Goal: Information Seeking & Learning: Learn about a topic

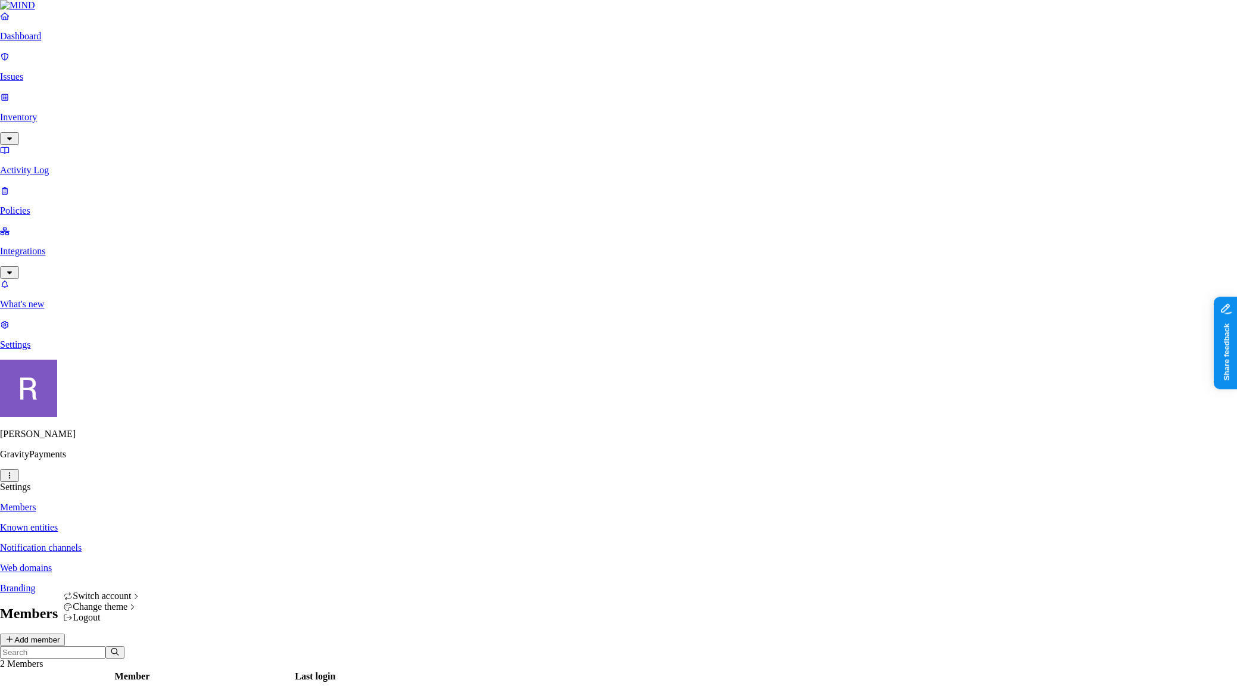
click at [117, 671] on html "Dashboard Issues Inventory Activity Log Policies Integrations What's new 1 Sett…" at bounding box center [618, 395] width 1237 height 790
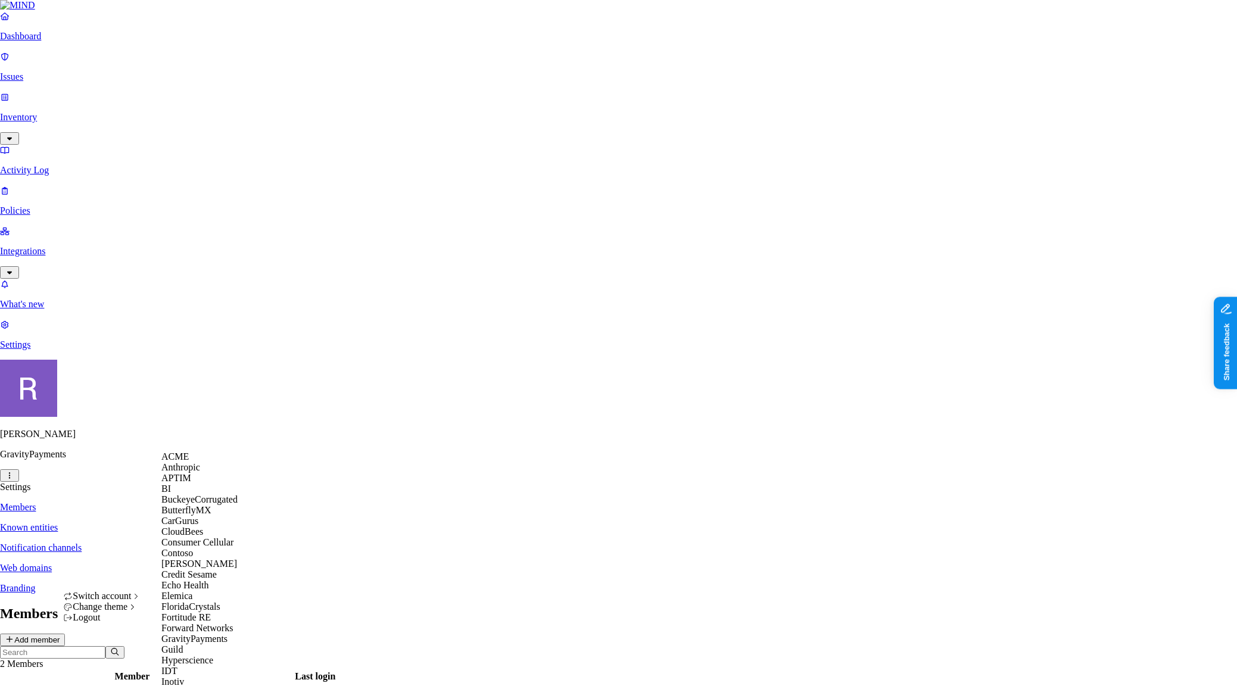
scroll to position [366, 0]
click at [195, 677] on div "Inotiv" at bounding box center [219, 682] width 116 height 11
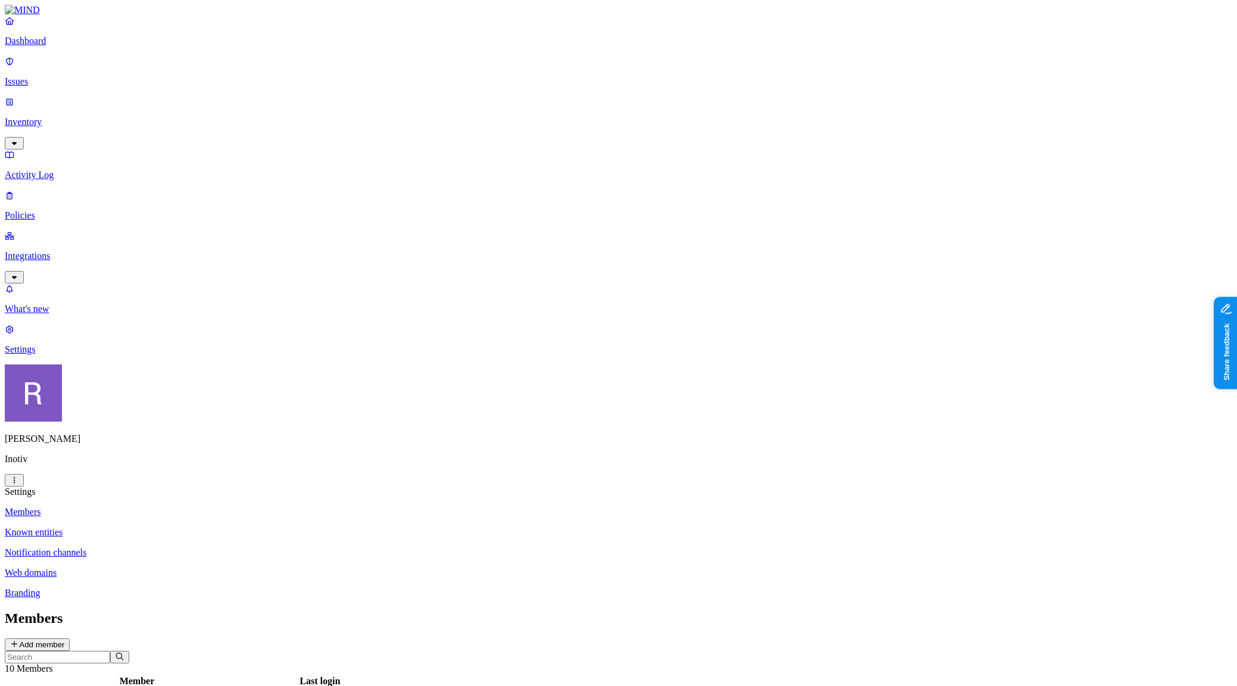
click at [43, 231] on link "Integrations" at bounding box center [619, 256] width 1228 height 51
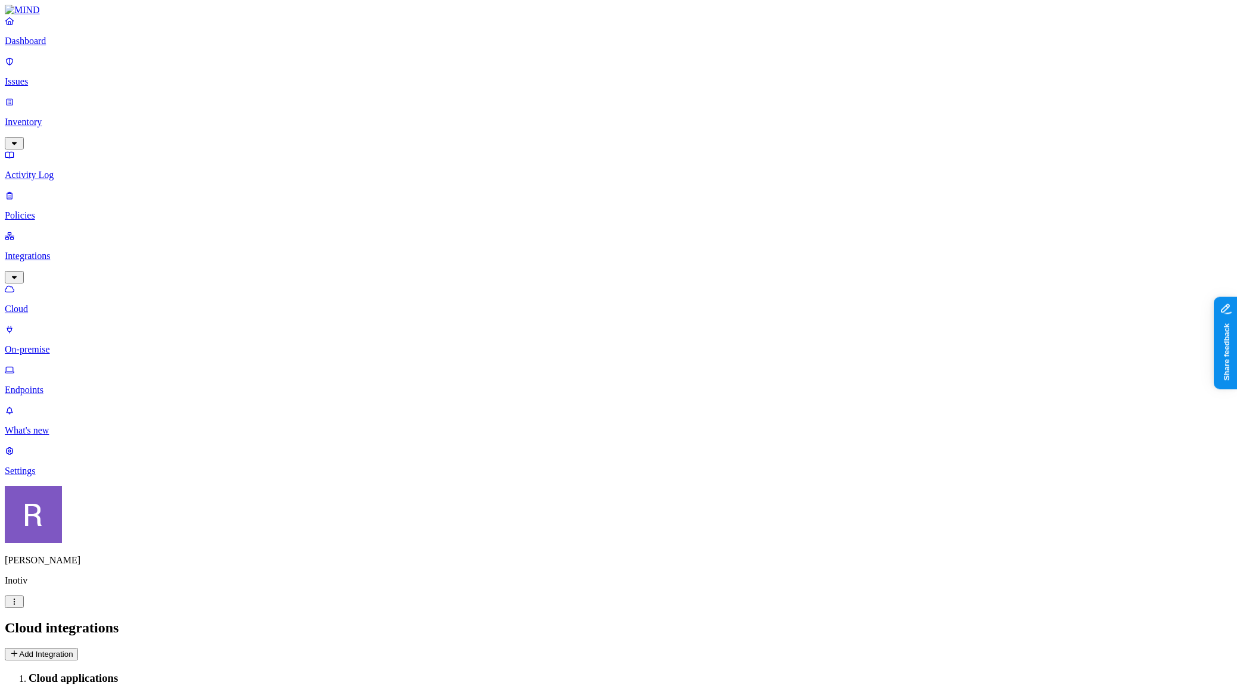
click at [46, 385] on p "Endpoints" at bounding box center [619, 390] width 1228 height 11
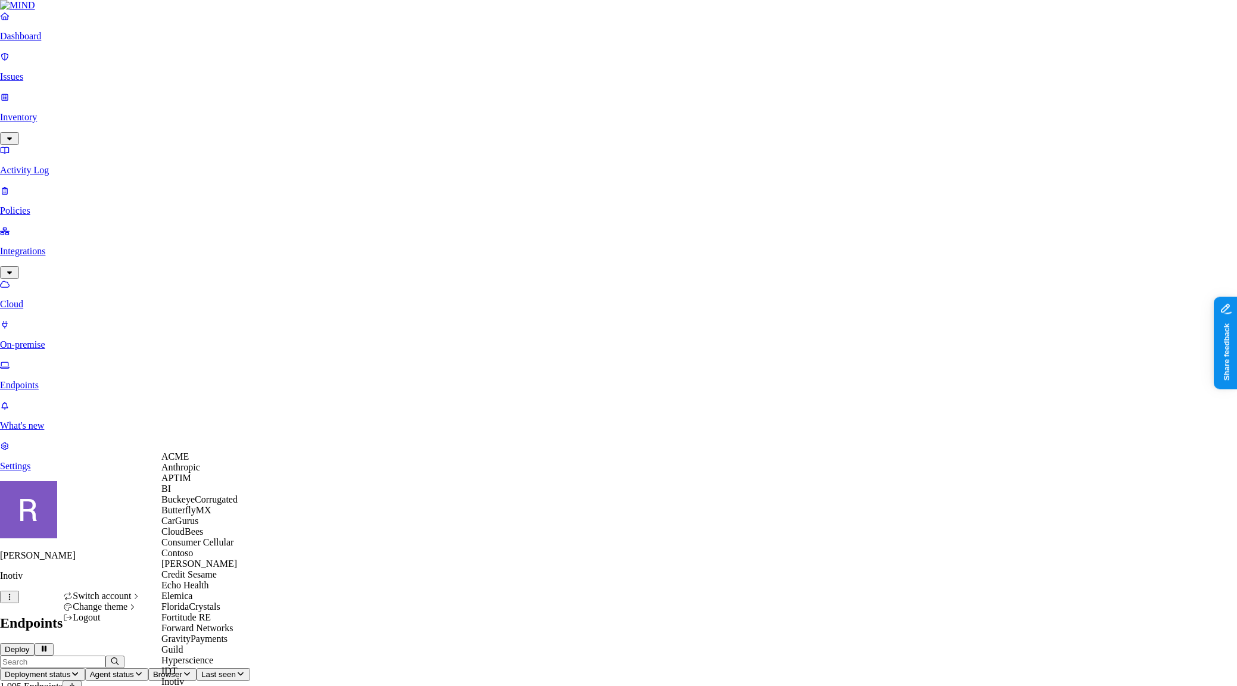
click at [200, 462] on div "ACME" at bounding box center [219, 456] width 116 height 11
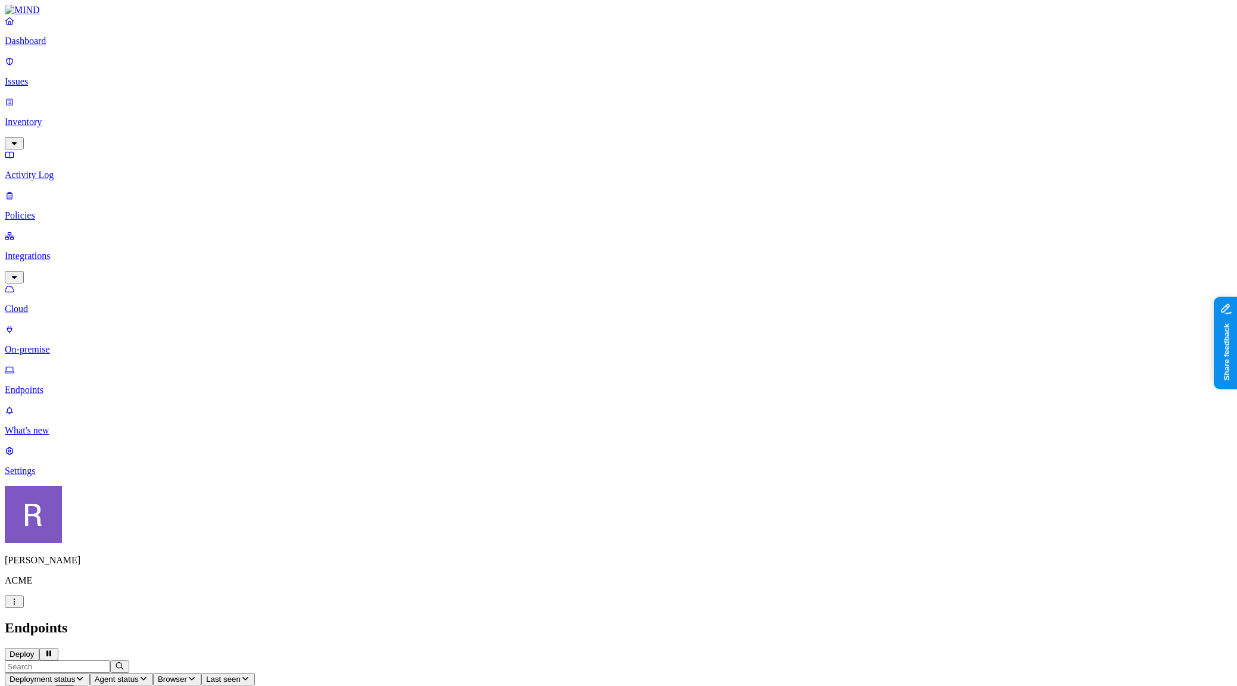
click at [753, 661] on header "Deployment status Agent status Browser Last seen 69 Endpoints" at bounding box center [619, 680] width 1228 height 38
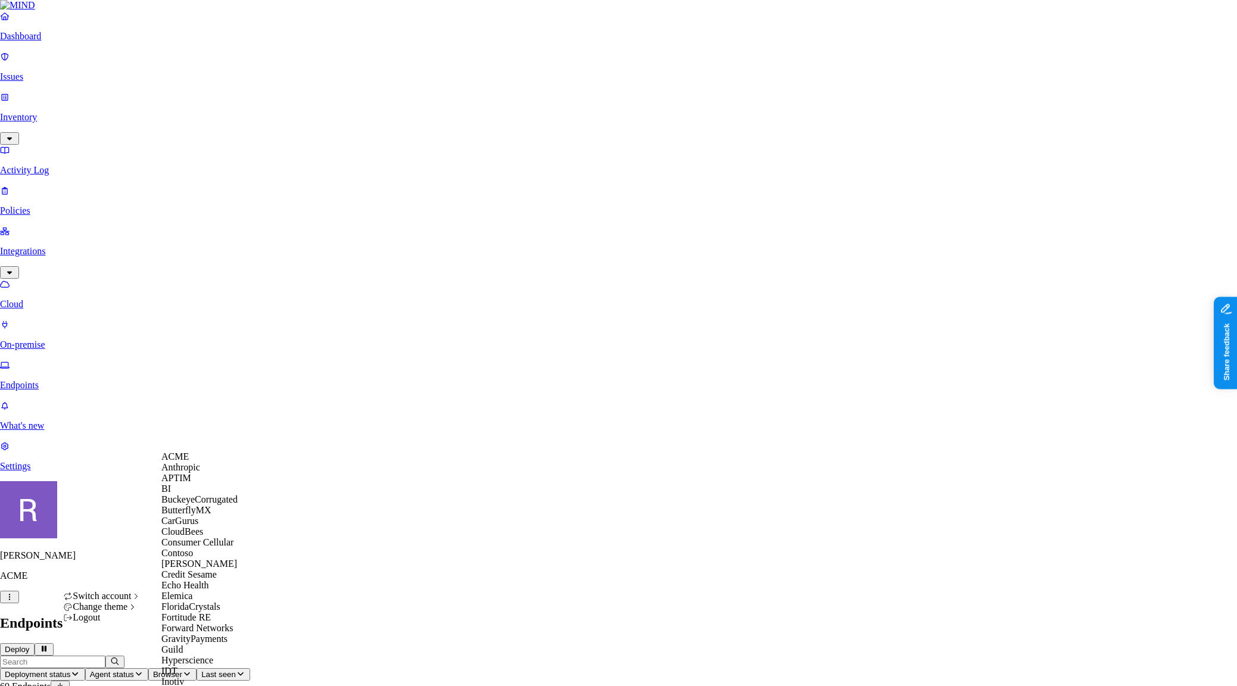
scroll to position [345, 0]
click at [191, 677] on div "Inotiv" at bounding box center [219, 682] width 116 height 11
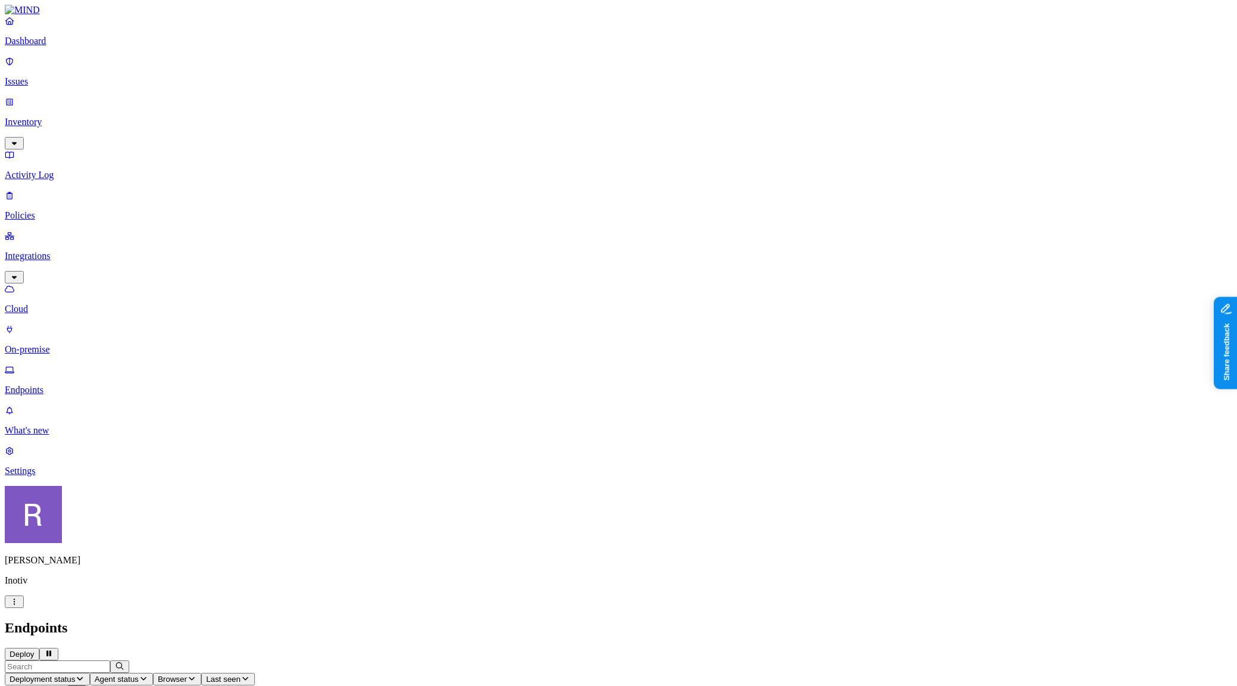
click at [112, 477] on nav "Dashboard Issues Inventory Activity Log Policies Integrations Cloud On-premise …" at bounding box center [619, 245] width 1228 height 461
click at [52, 210] on p "Policies" at bounding box center [619, 215] width 1228 height 11
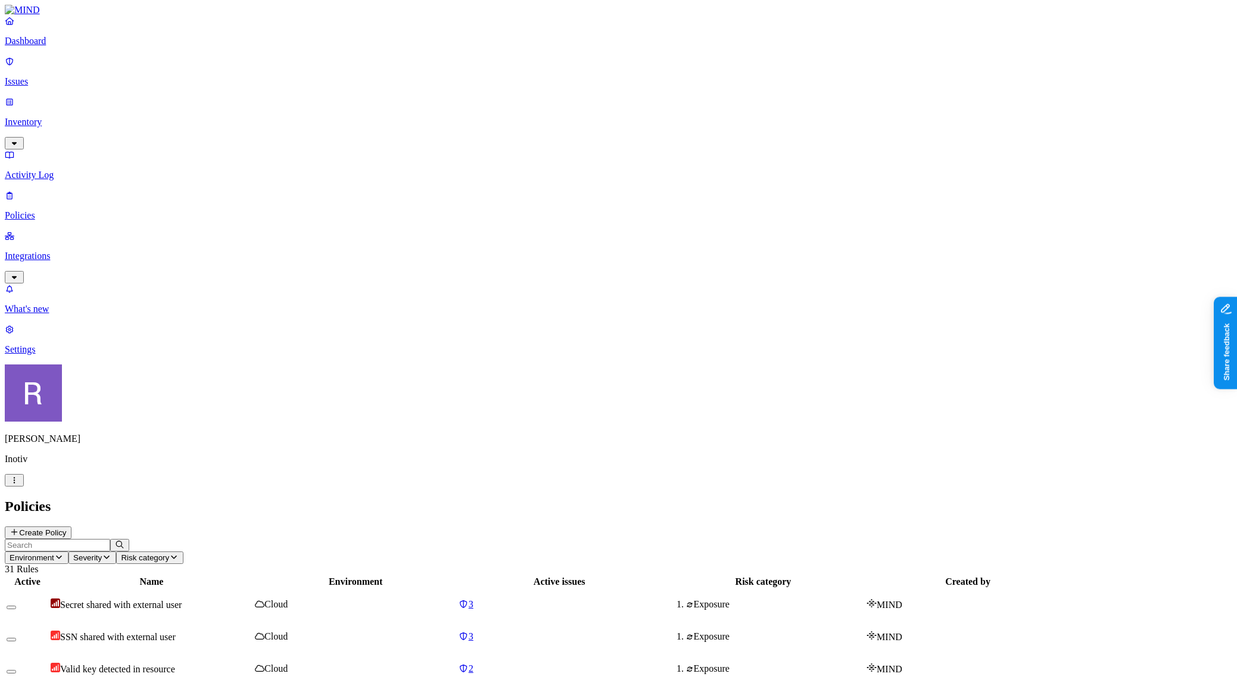
click at [53, 251] on p "Integrations" at bounding box center [619, 256] width 1228 height 11
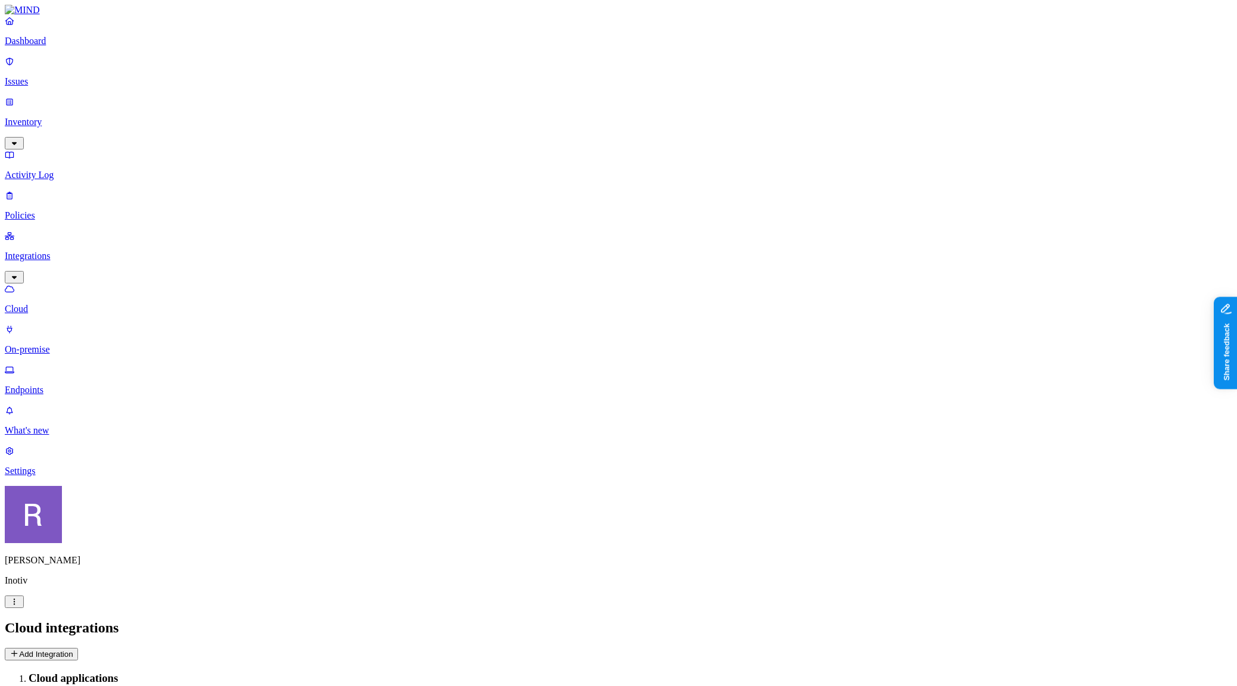
click at [56, 385] on p "Endpoints" at bounding box center [619, 390] width 1228 height 11
click at [73, 101] on link "Inventory" at bounding box center [619, 121] width 1228 height 51
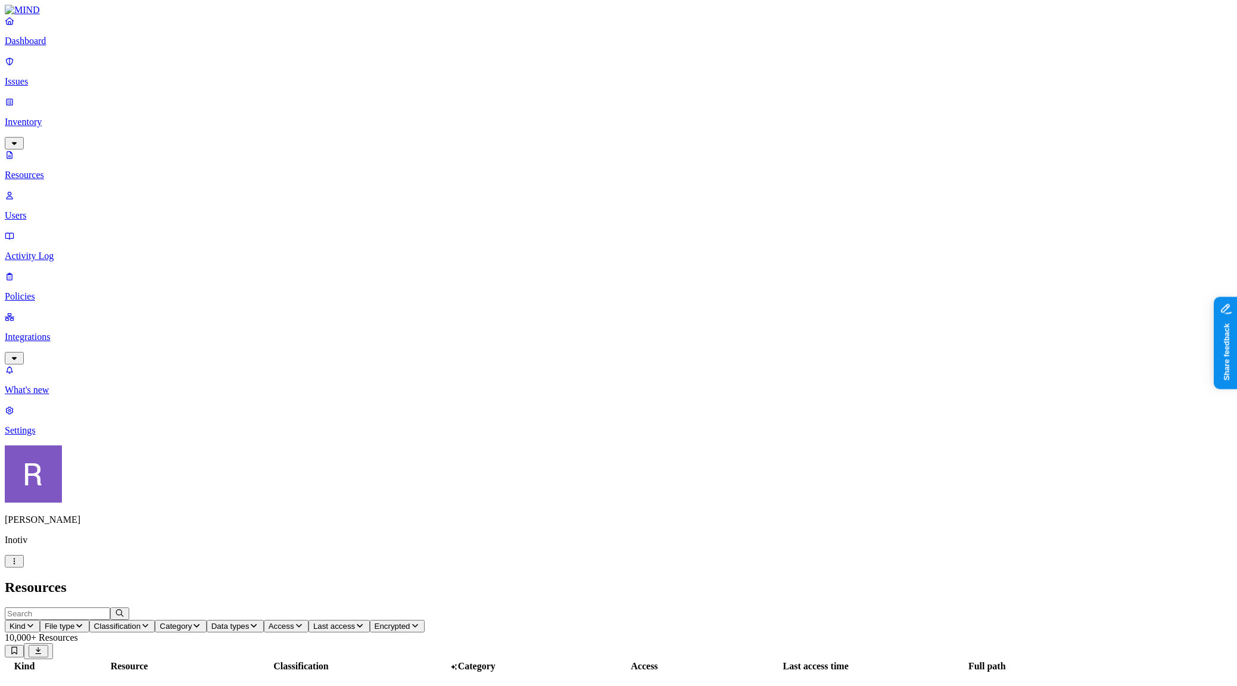
click at [79, 210] on p "Users" at bounding box center [619, 215] width 1228 height 11
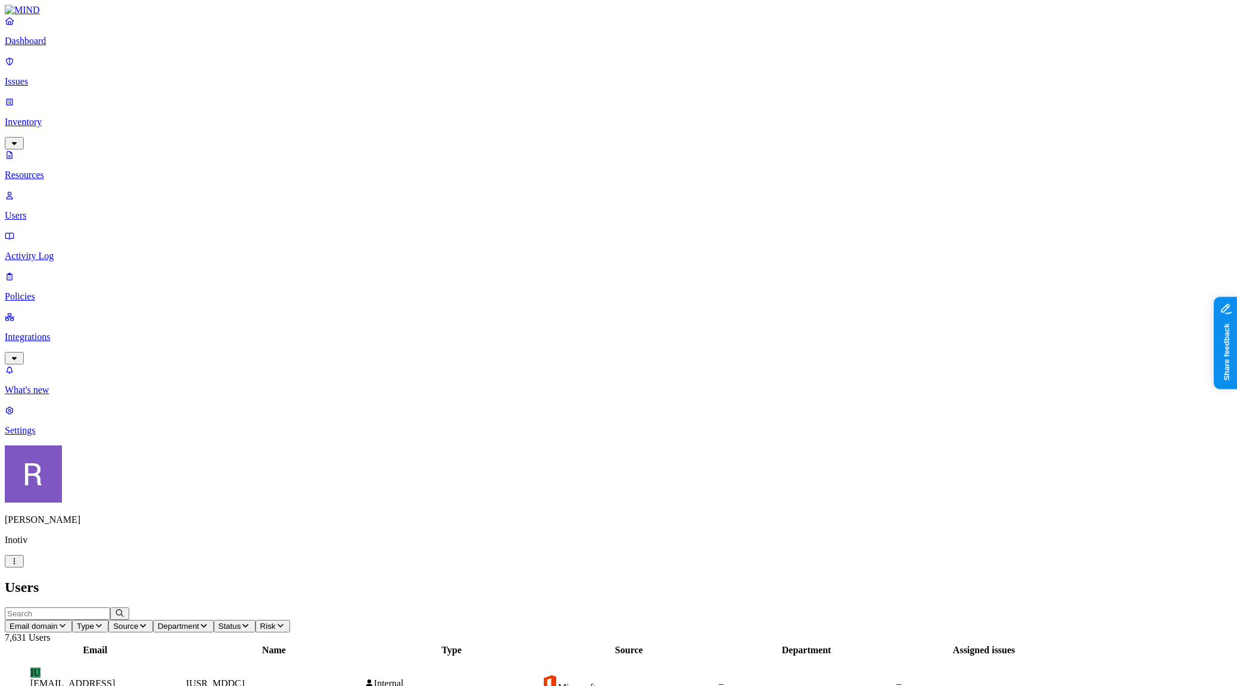
click at [241, 622] on span "Status" at bounding box center [230, 626] width 23 height 9
click at [484, 81] on div "Enabled" at bounding box center [484, 75] width 0 height 11
click at [108, 620] on button "Type" at bounding box center [90, 626] width 36 height 13
click at [332, 83] on span "Internal" at bounding box center [347, 86] width 30 height 10
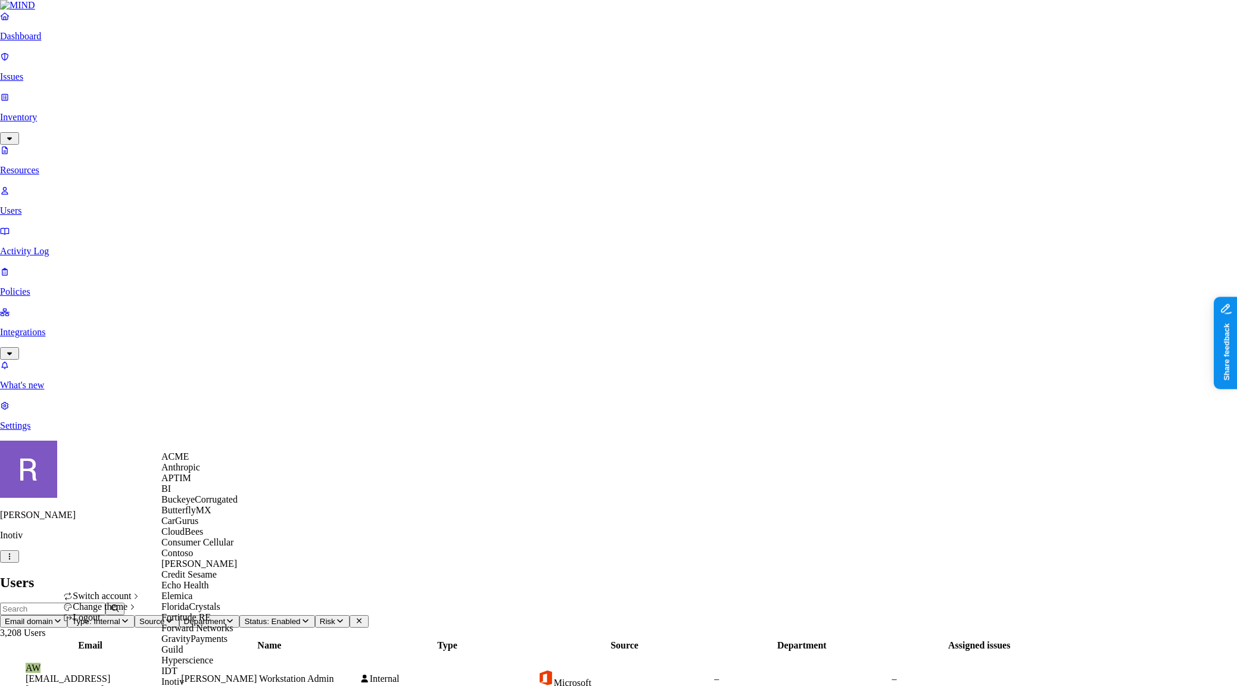
scroll to position [720, 0]
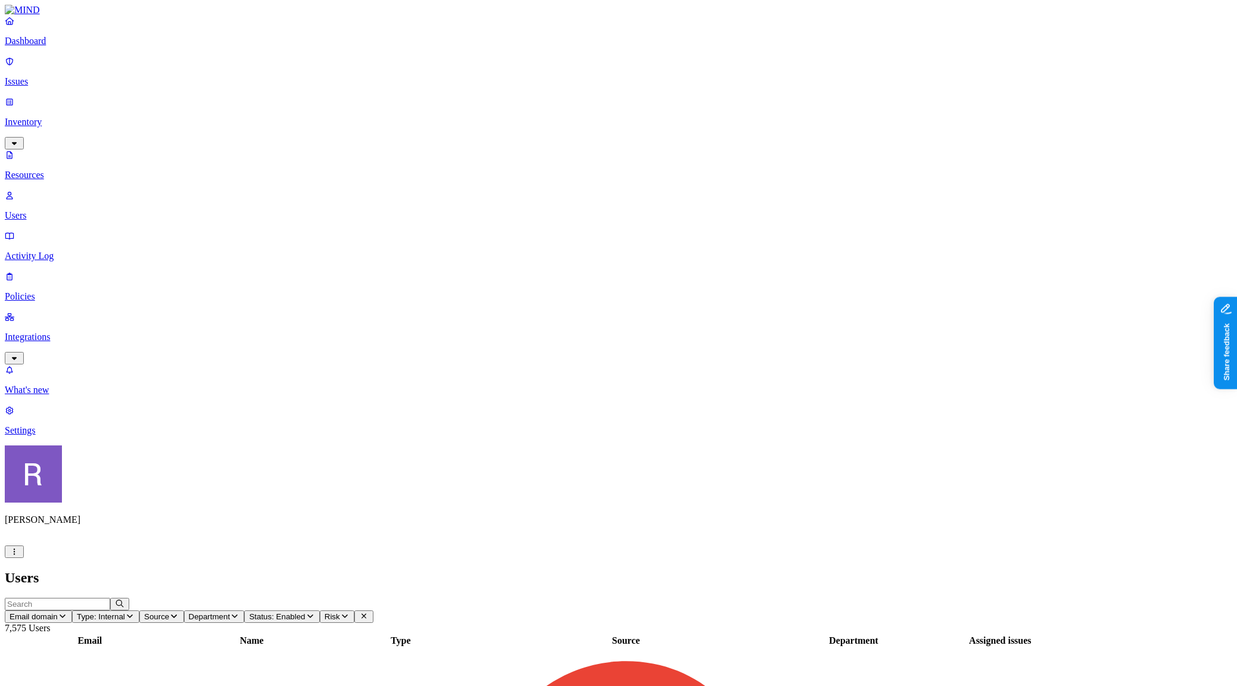
click at [63, 170] on p "Resources" at bounding box center [619, 175] width 1228 height 11
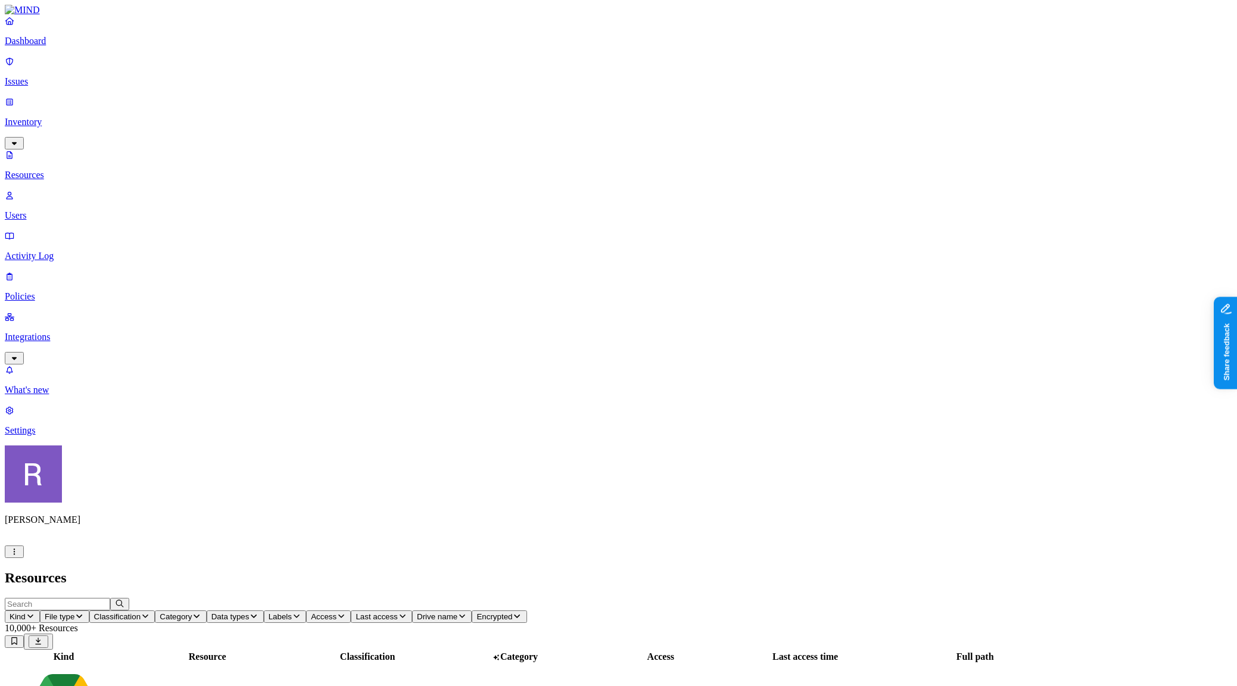
click at [141, 612] on span "Classification" at bounding box center [117, 616] width 47 height 9
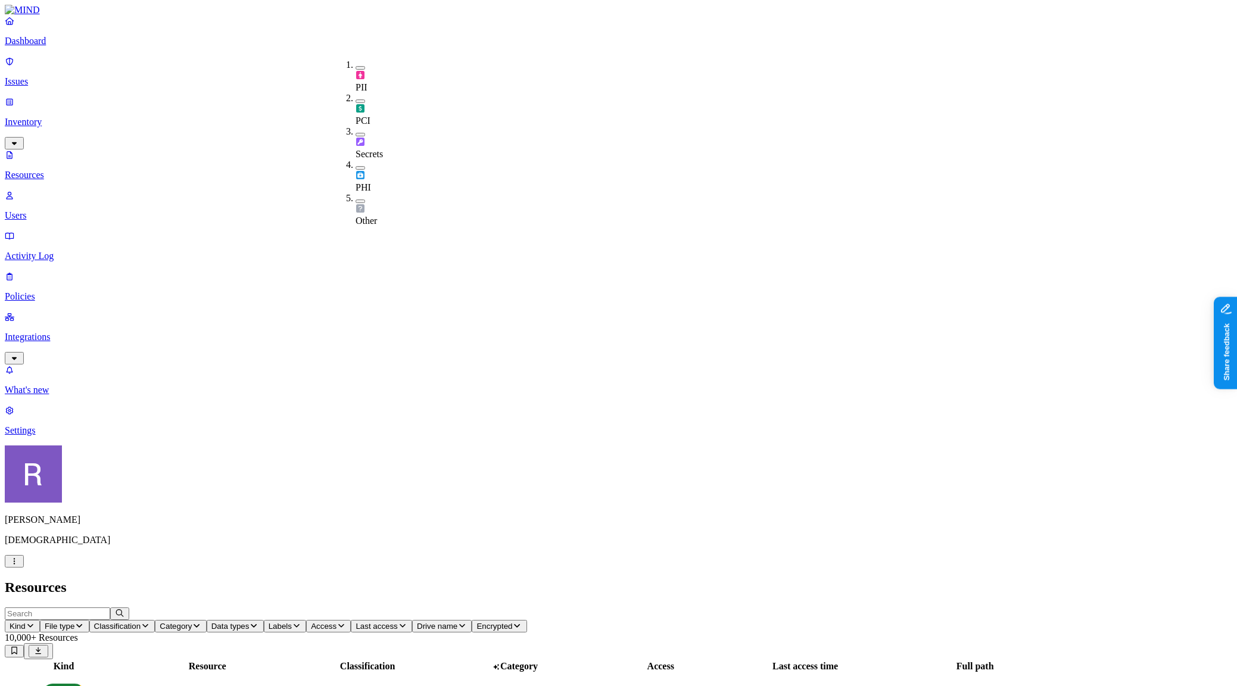
click at [356, 66] on button "button" at bounding box center [361, 68] width 10 height 4
click at [356, 135] on button "button" at bounding box center [361, 137] width 10 height 4
click at [444, 580] on h2 "Resources" at bounding box center [619, 588] width 1228 height 16
click at [382, 622] on span "Access" at bounding box center [369, 626] width 26 height 9
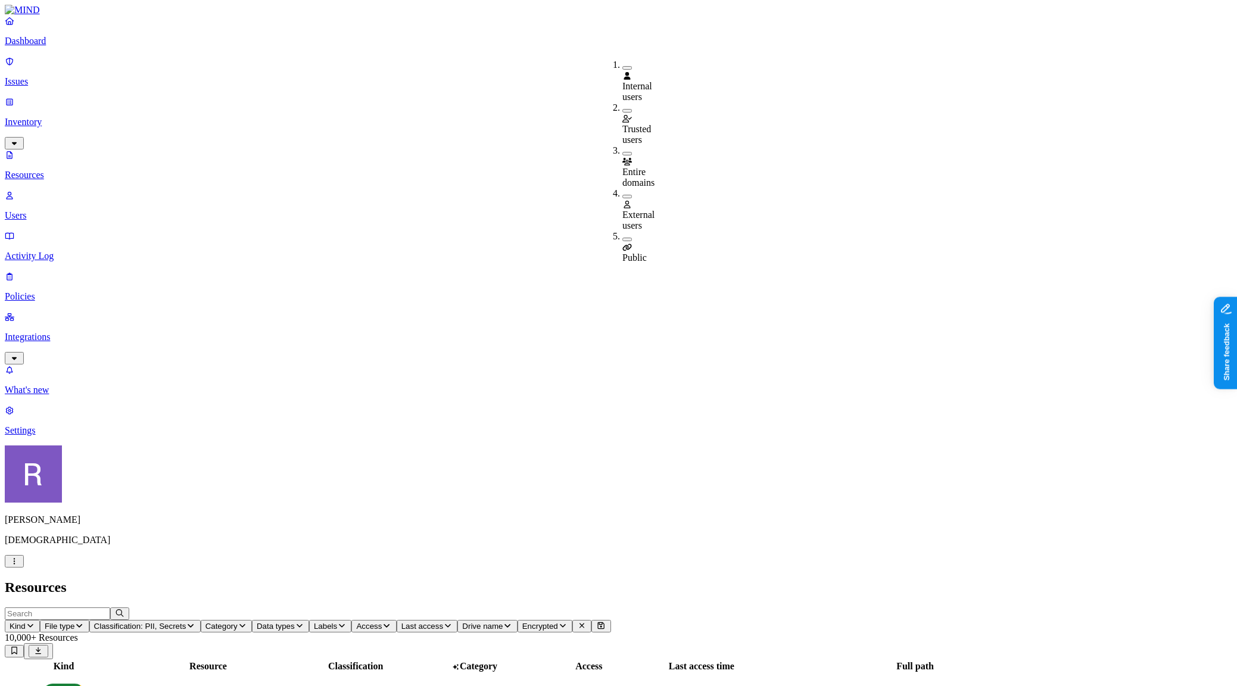
click at [622, 231] on div "Public" at bounding box center [622, 247] width 0 height 32
click at [526, 580] on h2 "Resources" at bounding box center [619, 588] width 1228 height 16
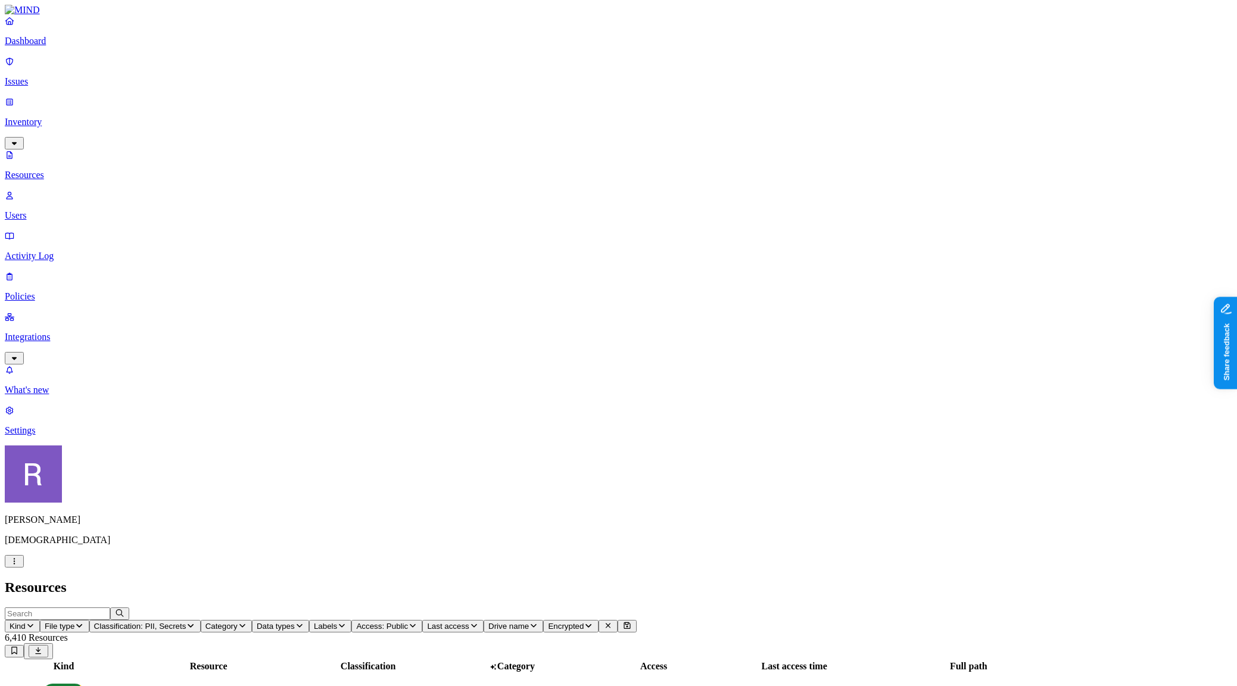
click at [186, 622] on span "Classification: PII, Secrets" at bounding box center [140, 626] width 92 height 9
click at [356, 65] on button "button" at bounding box center [361, 66] width 10 height 13
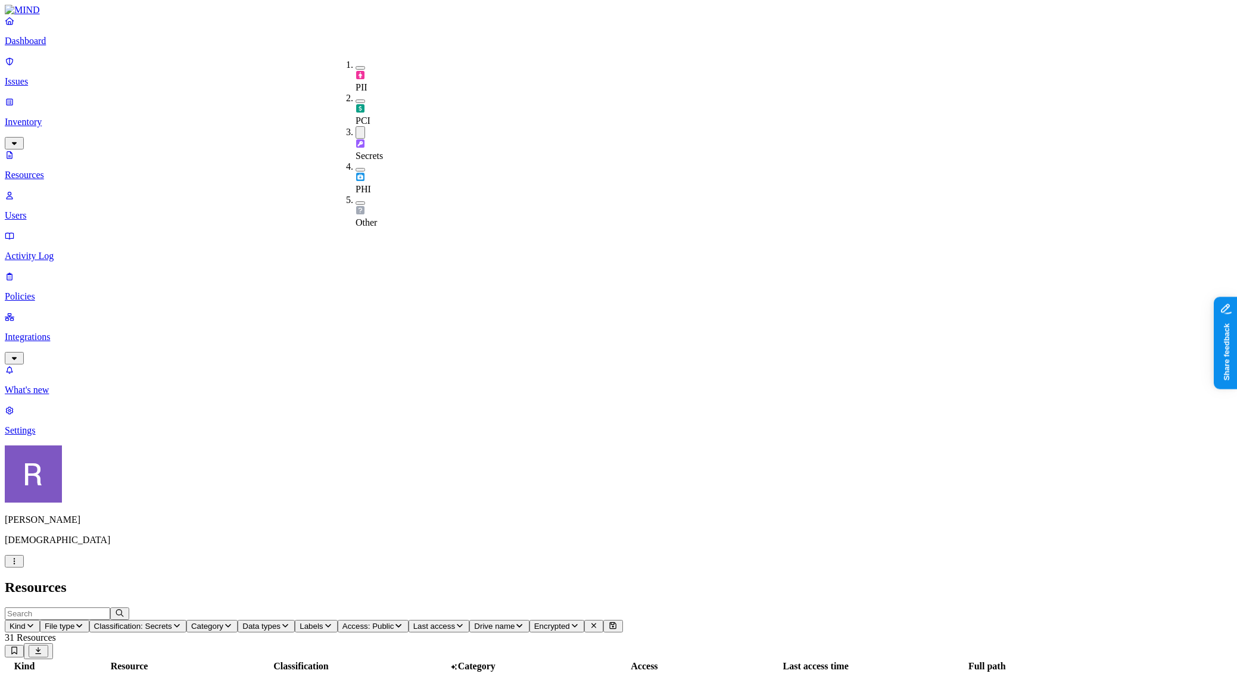
click at [411, 580] on h2 "Resources" at bounding box center [619, 588] width 1228 height 16
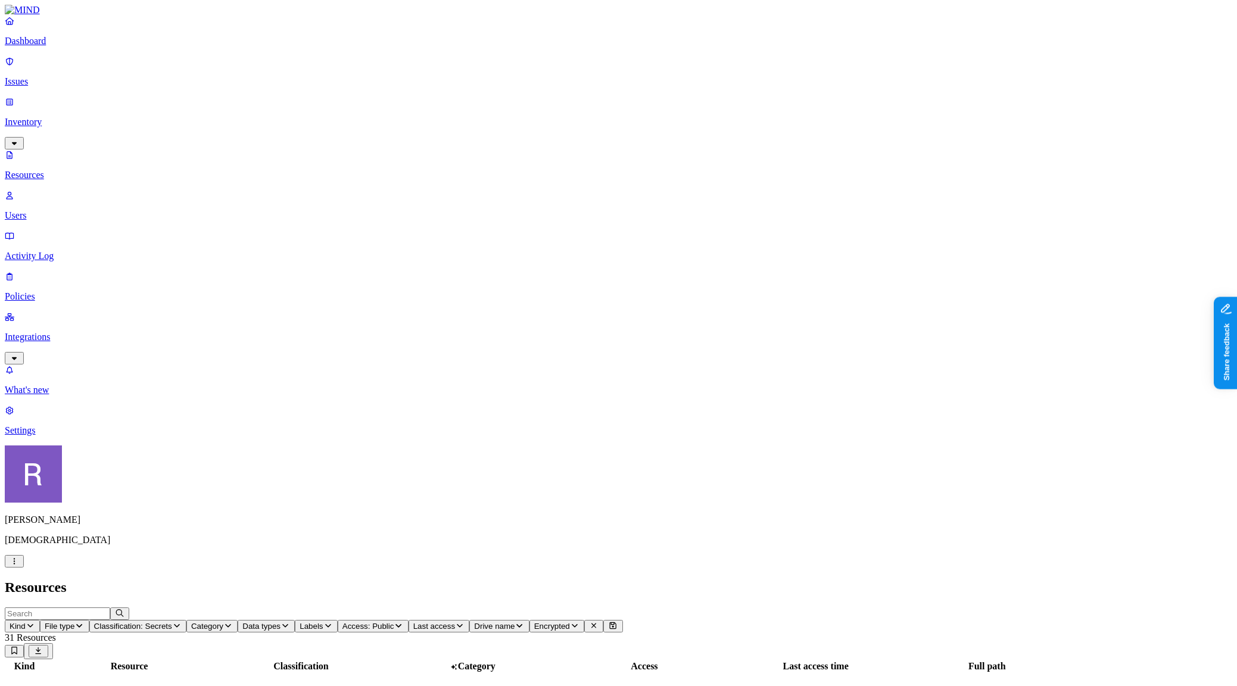
scroll to position [0, 0]
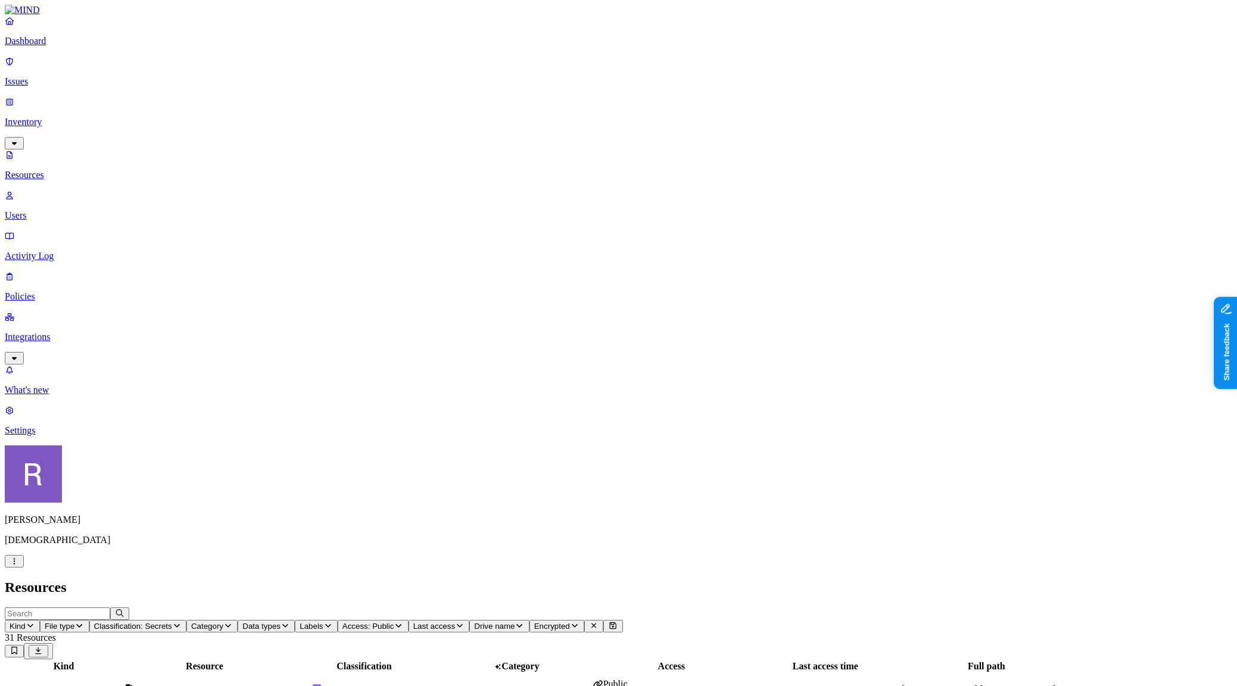
click at [54, 76] on p "Issues" at bounding box center [619, 81] width 1228 height 11
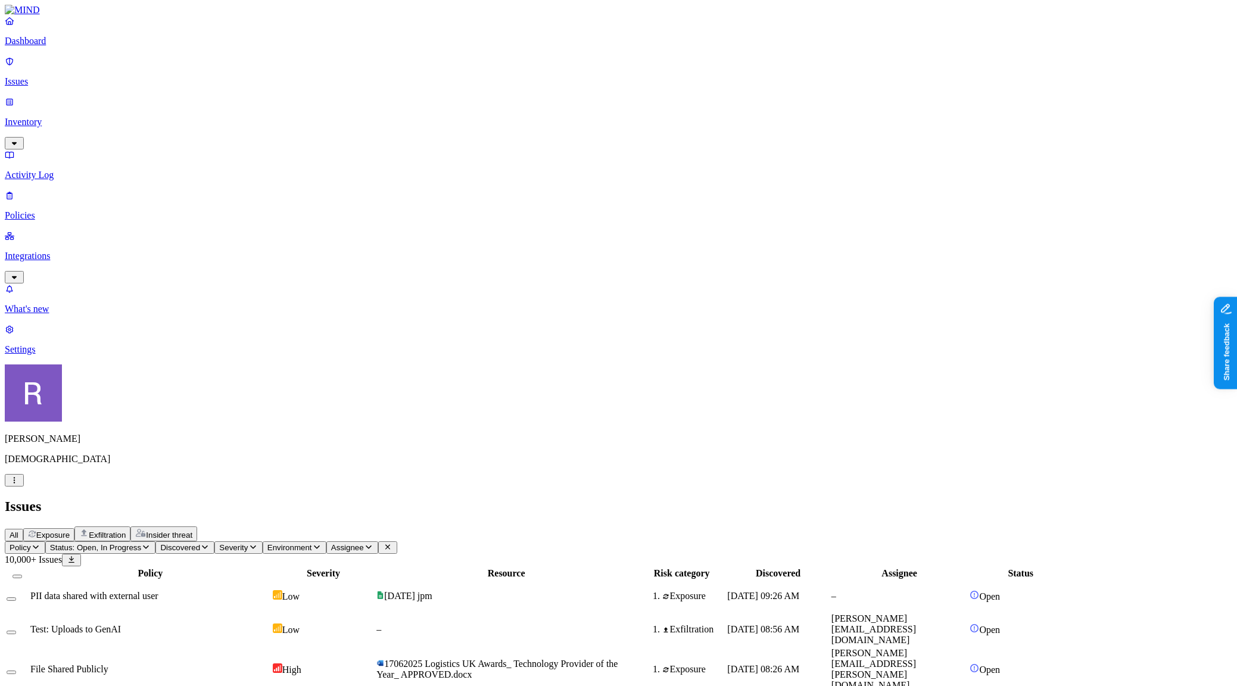
click at [229, 527] on div "All Exposure Exfiltration Insider threat" at bounding box center [619, 534] width 1228 height 15
click at [70, 531] on span "Exposure" at bounding box center [52, 535] width 33 height 9
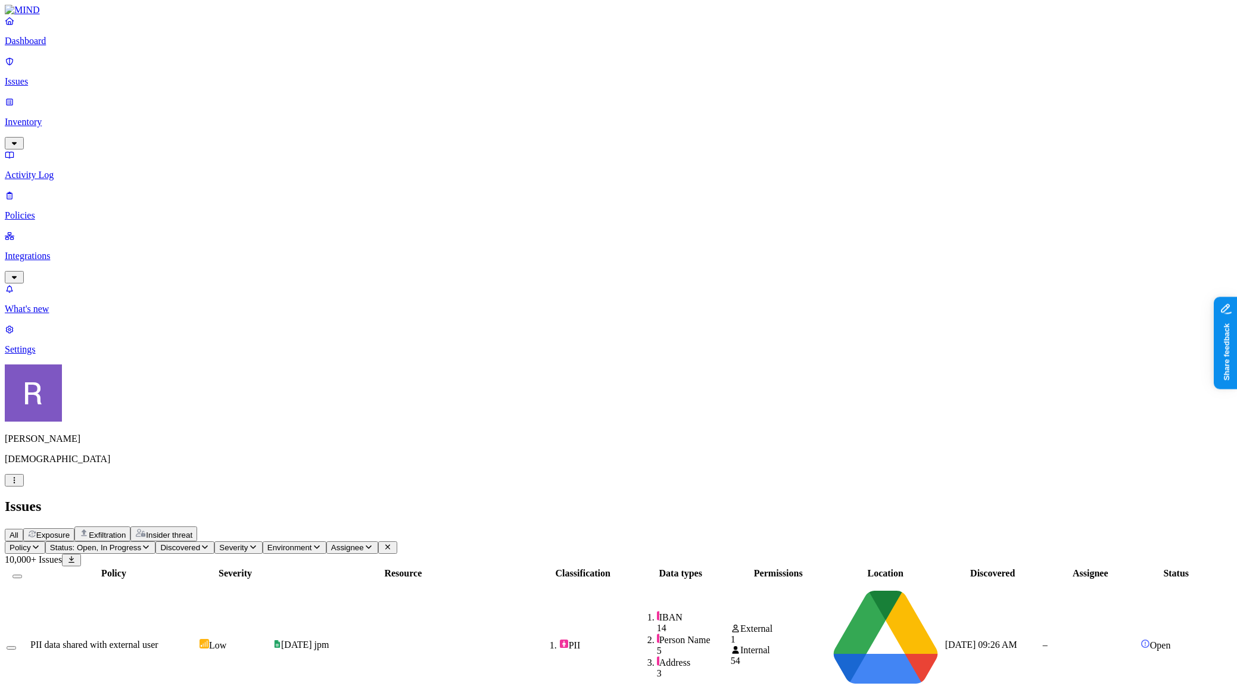
click at [126, 531] on span "Exfiltration" at bounding box center [107, 535] width 37 height 9
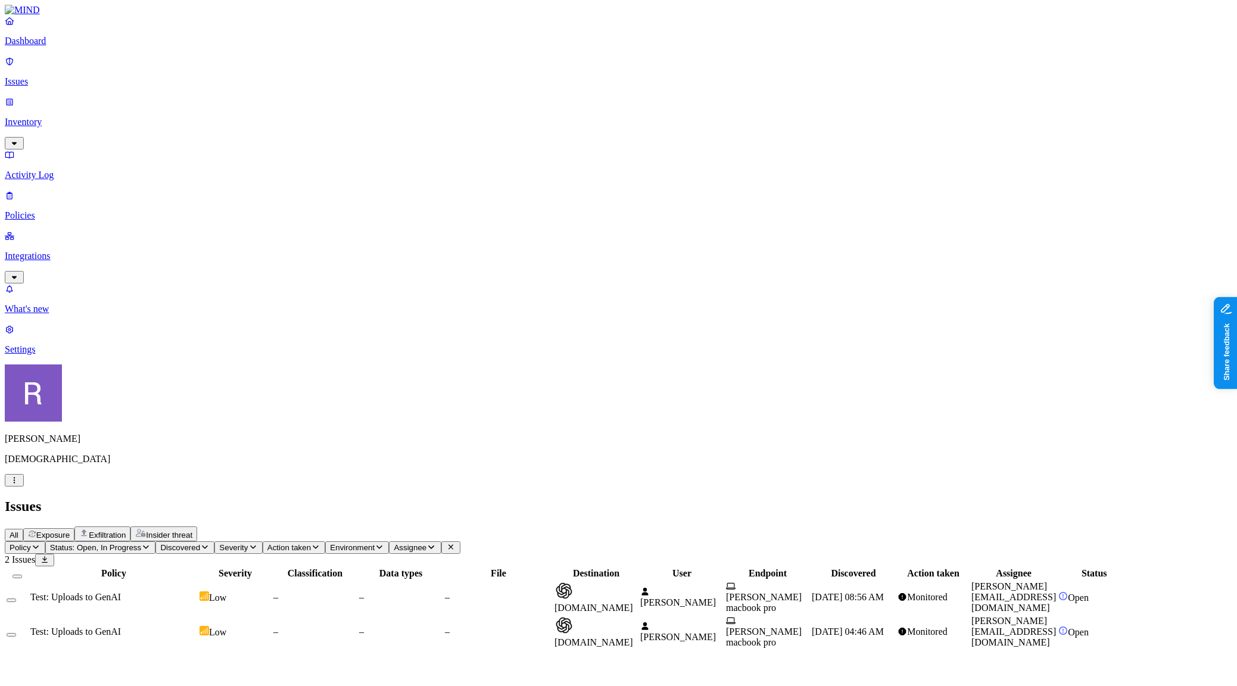
click at [192, 531] on span "Insider threat" at bounding box center [169, 535] width 46 height 9
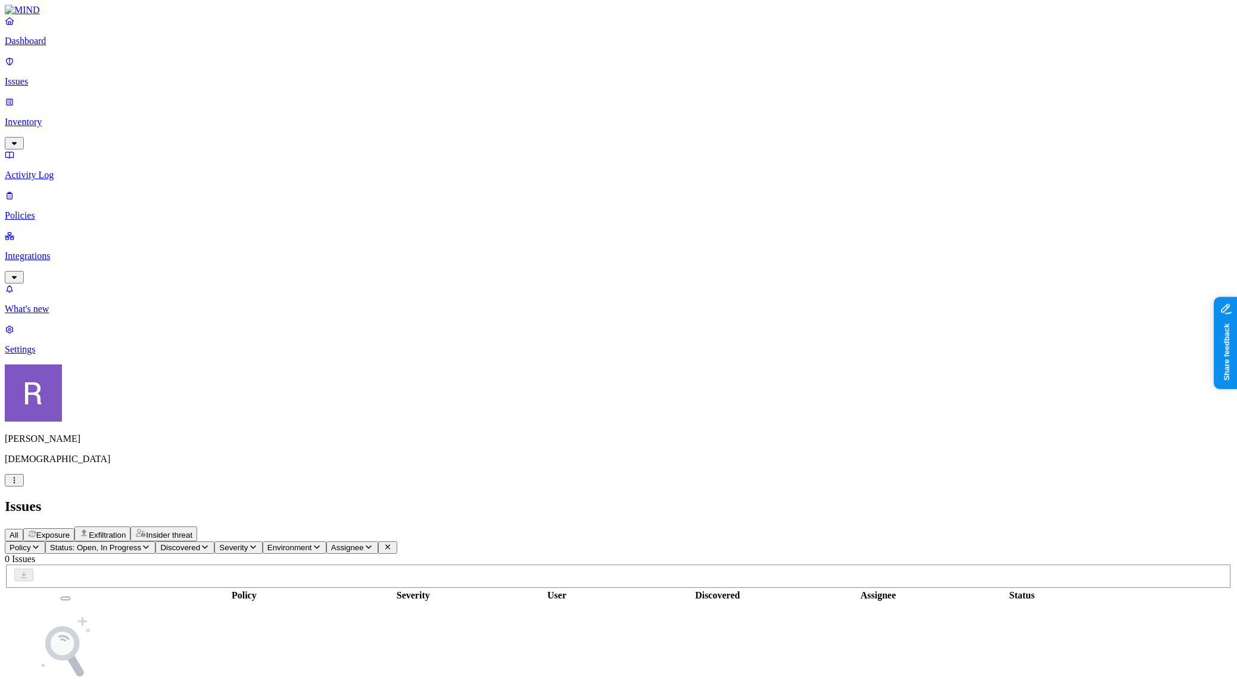
click at [126, 531] on span "Exfiltration" at bounding box center [107, 535] width 37 height 9
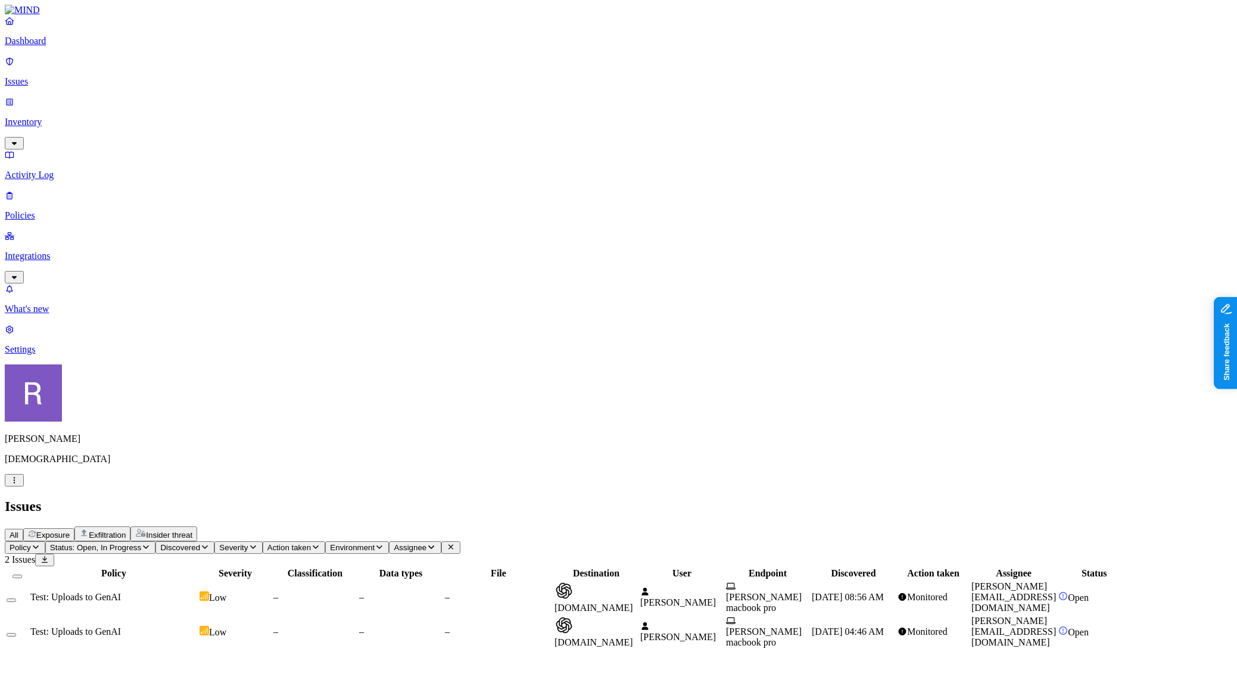
click at [70, 531] on span "Exposure" at bounding box center [52, 535] width 33 height 9
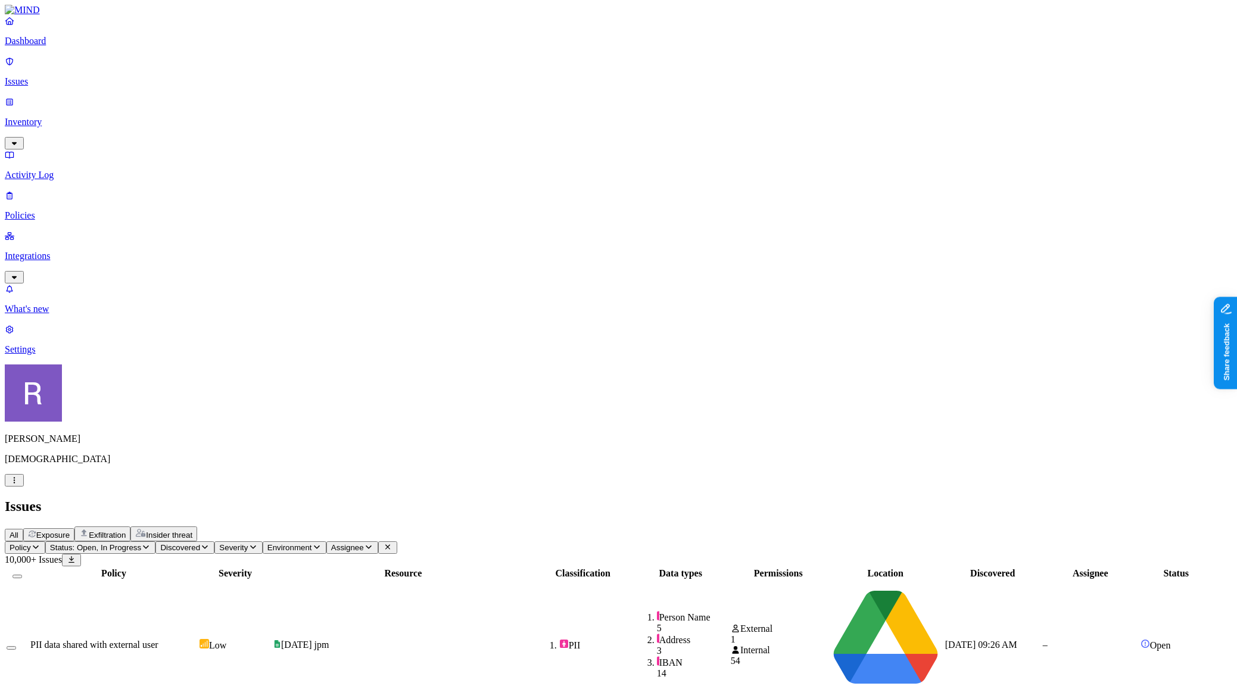
click at [126, 531] on span "Exfiltration" at bounding box center [107, 535] width 37 height 9
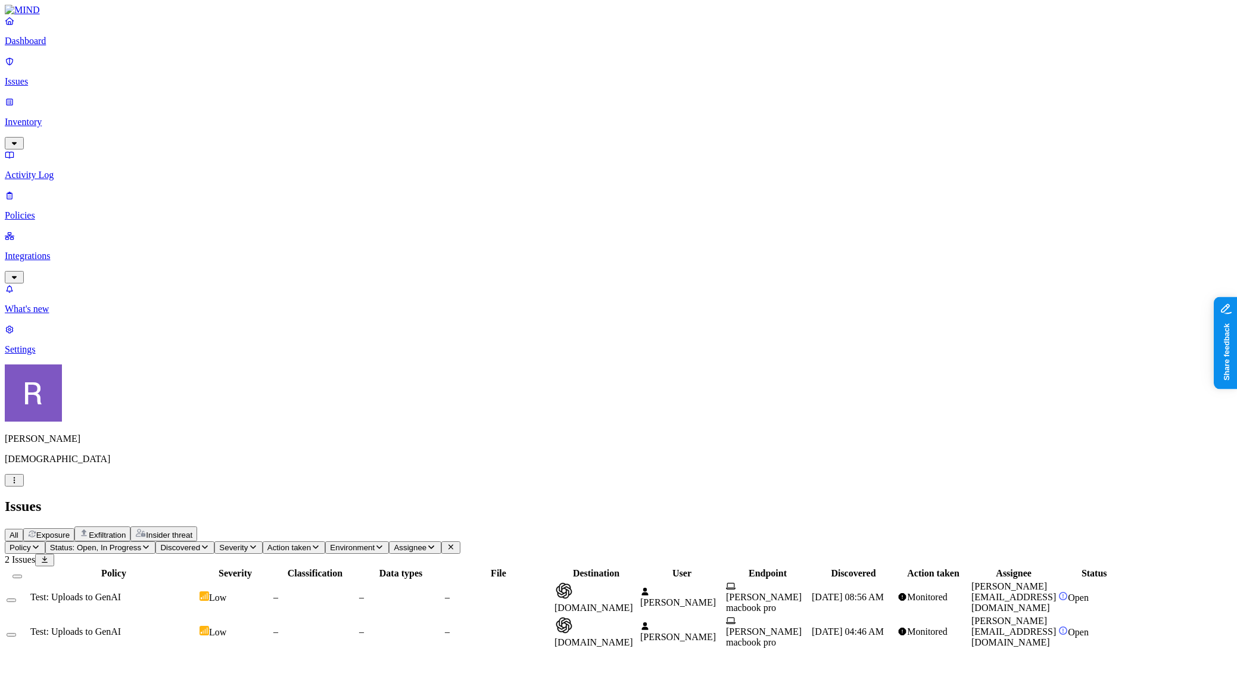
click at [121, 592] on span "Test: Uploads to GenAI" at bounding box center [75, 597] width 91 height 10
click at [19, 661] on icon "button" at bounding box center [15, 665] width 10 height 8
click at [61, 117] on p "Inventory" at bounding box center [619, 122] width 1228 height 11
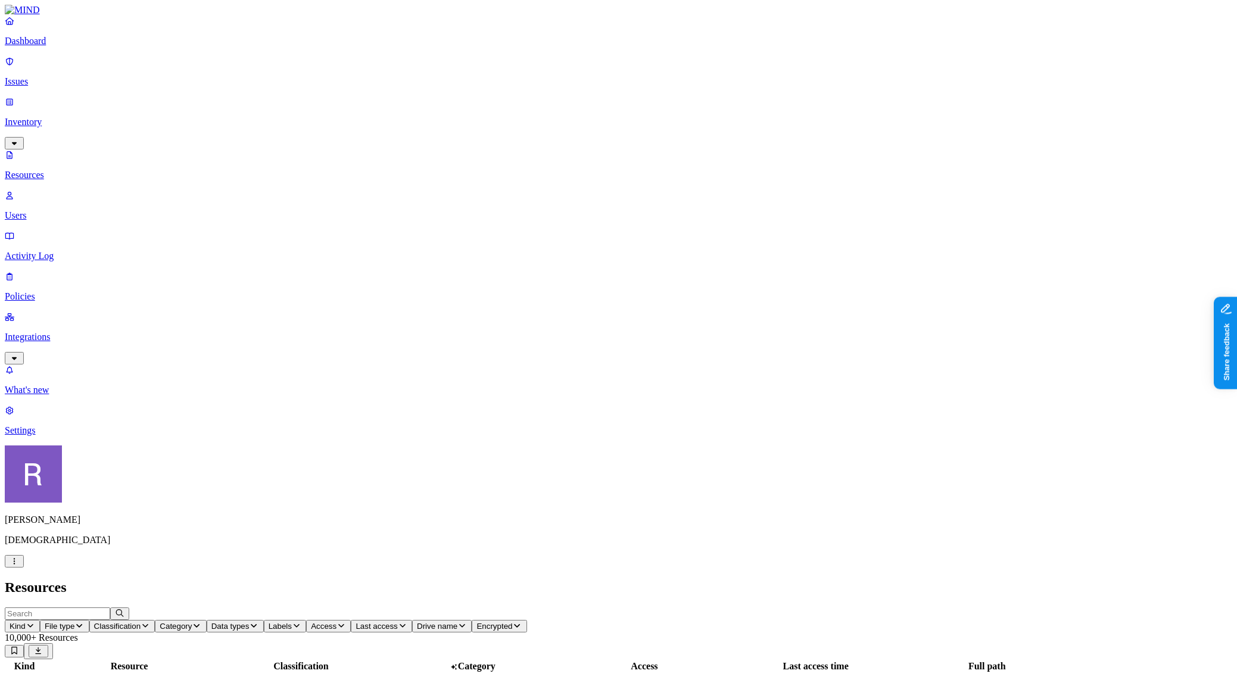
click at [64, 170] on p "Resources" at bounding box center [619, 175] width 1228 height 11
click at [155, 620] on button "Classification" at bounding box center [122, 626] width 66 height 13
click at [356, 166] on button "button" at bounding box center [361, 168] width 10 height 4
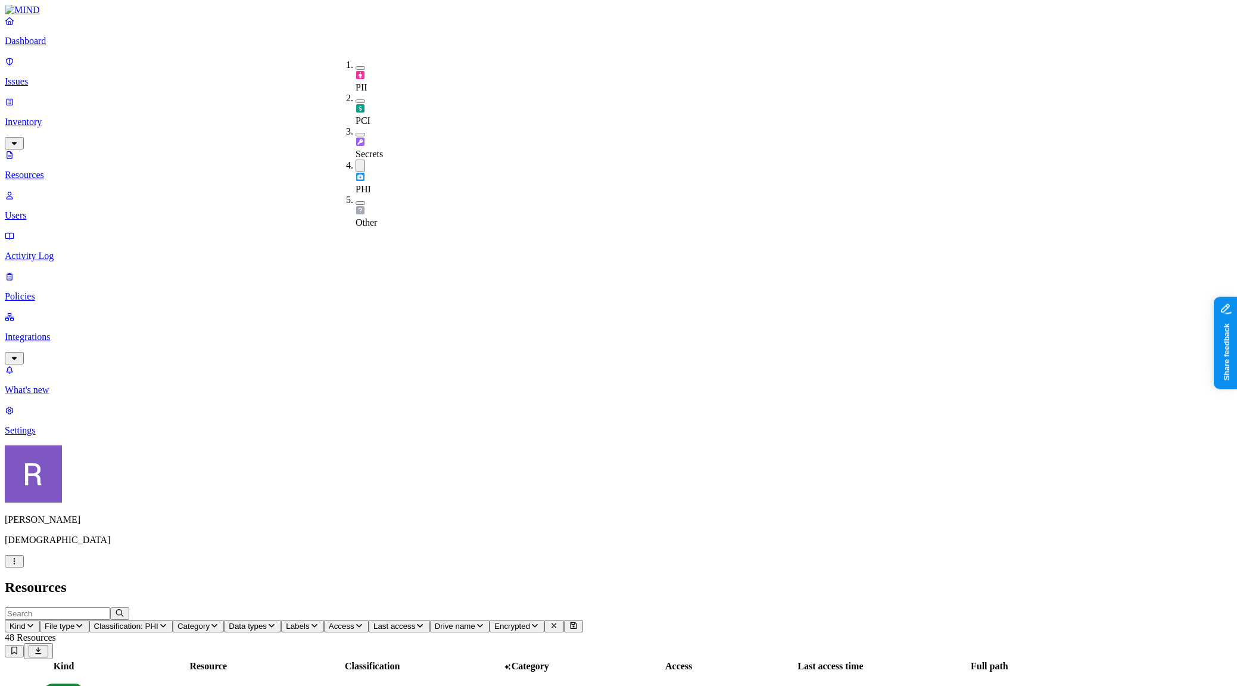
click at [504, 580] on h2 "Resources" at bounding box center [619, 588] width 1228 height 16
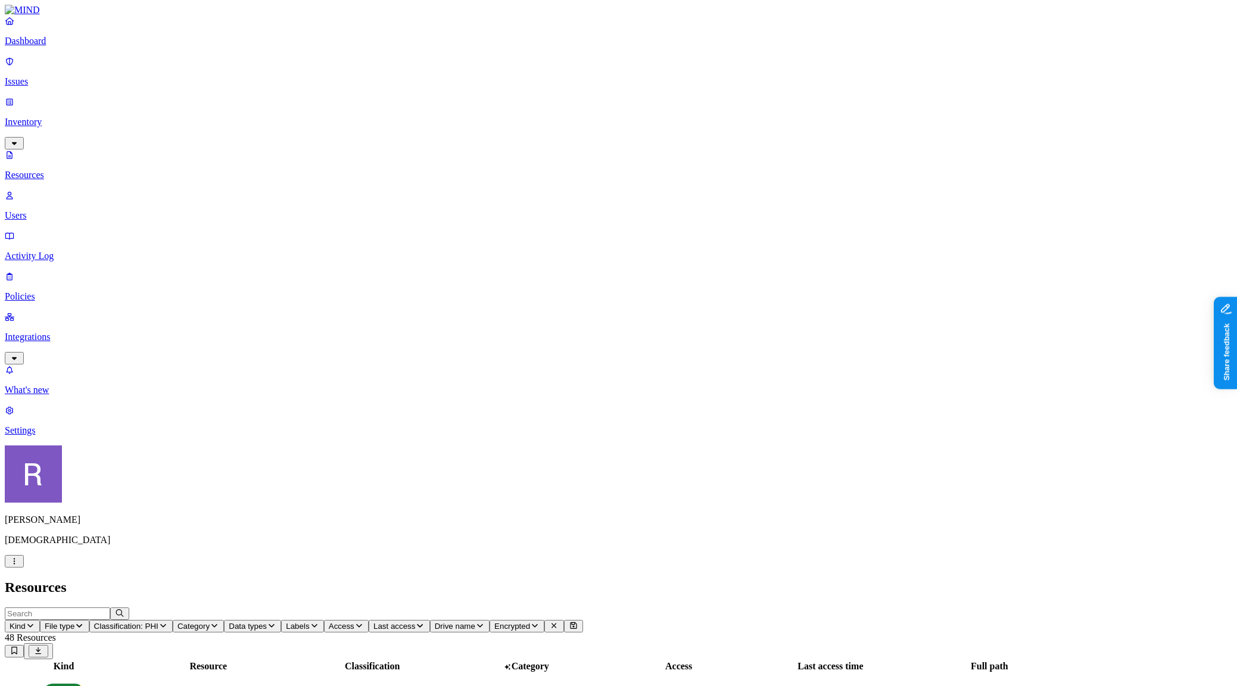
click at [158, 622] on span "Classification: PHI" at bounding box center [126, 626] width 64 height 9
click at [356, 99] on button "button" at bounding box center [361, 101] width 10 height 4
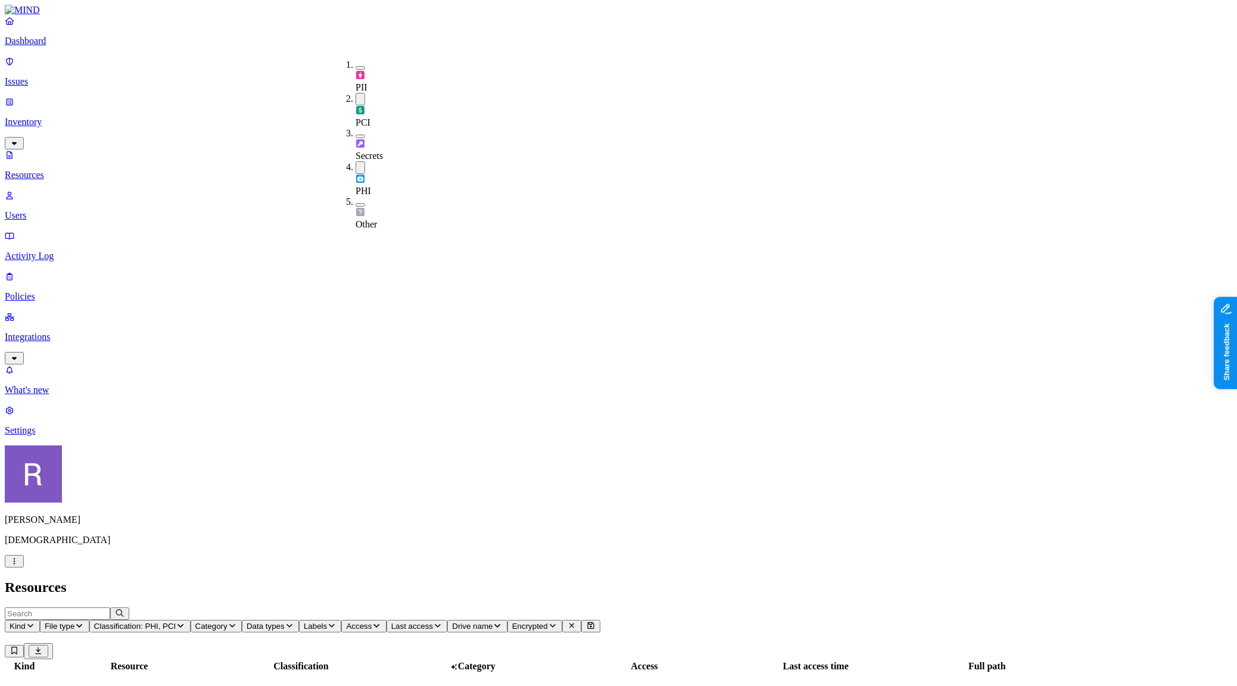
click at [356, 161] on button "button" at bounding box center [361, 167] width 10 height 13
click at [454, 580] on h2 "Resources" at bounding box center [619, 588] width 1228 height 16
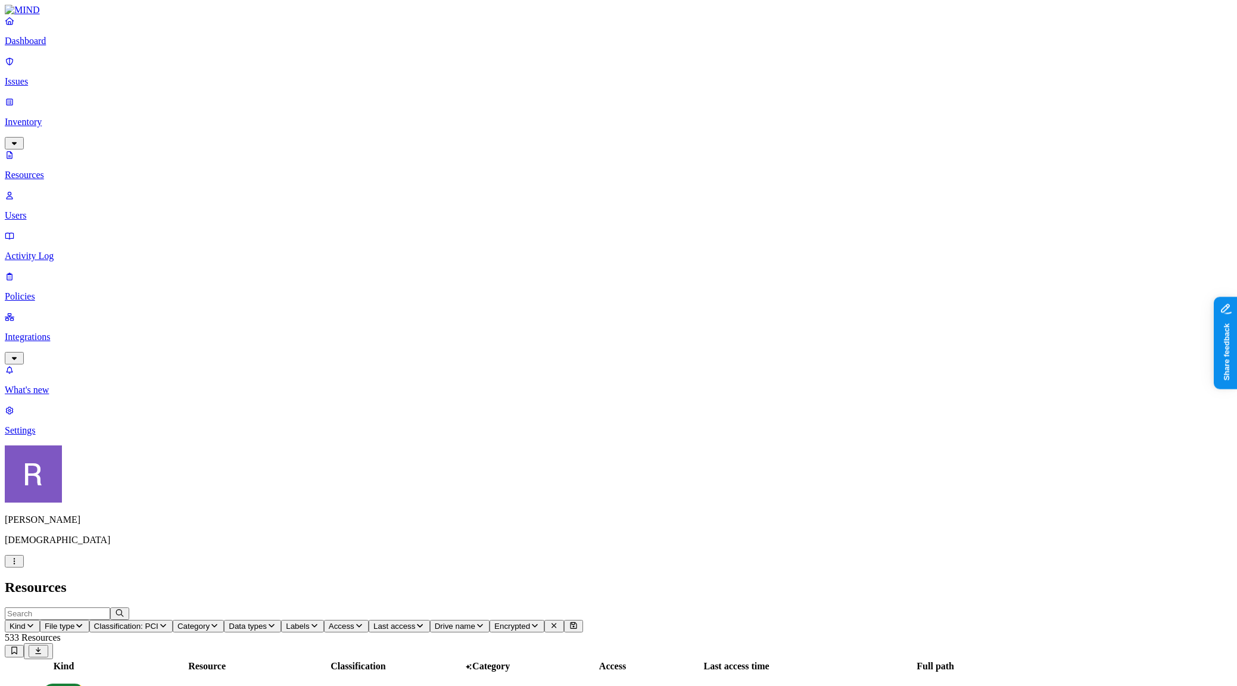
click at [369, 620] on button "Access" at bounding box center [346, 626] width 45 height 13
click at [598, 244] on icon at bounding box center [603, 248] width 10 height 8
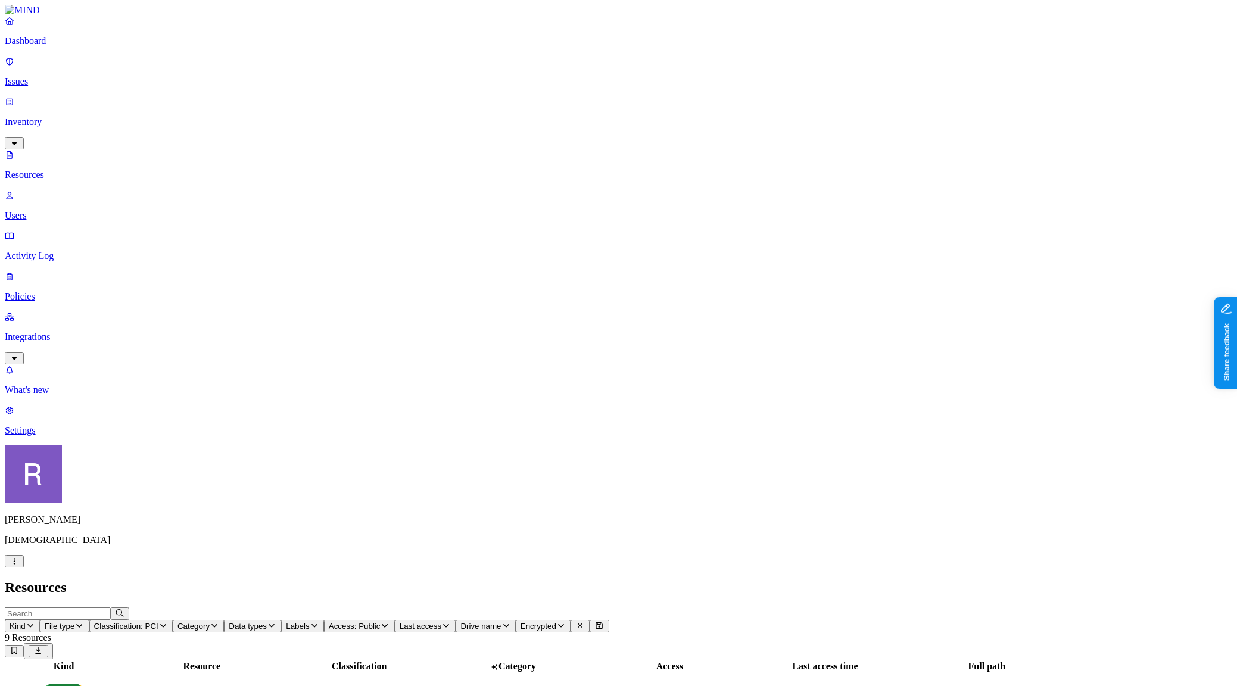
click at [381, 622] on span "Access: Public" at bounding box center [355, 626] width 52 height 9
click at [615, 254] on span "Public" at bounding box center [610, 259] width 24 height 10
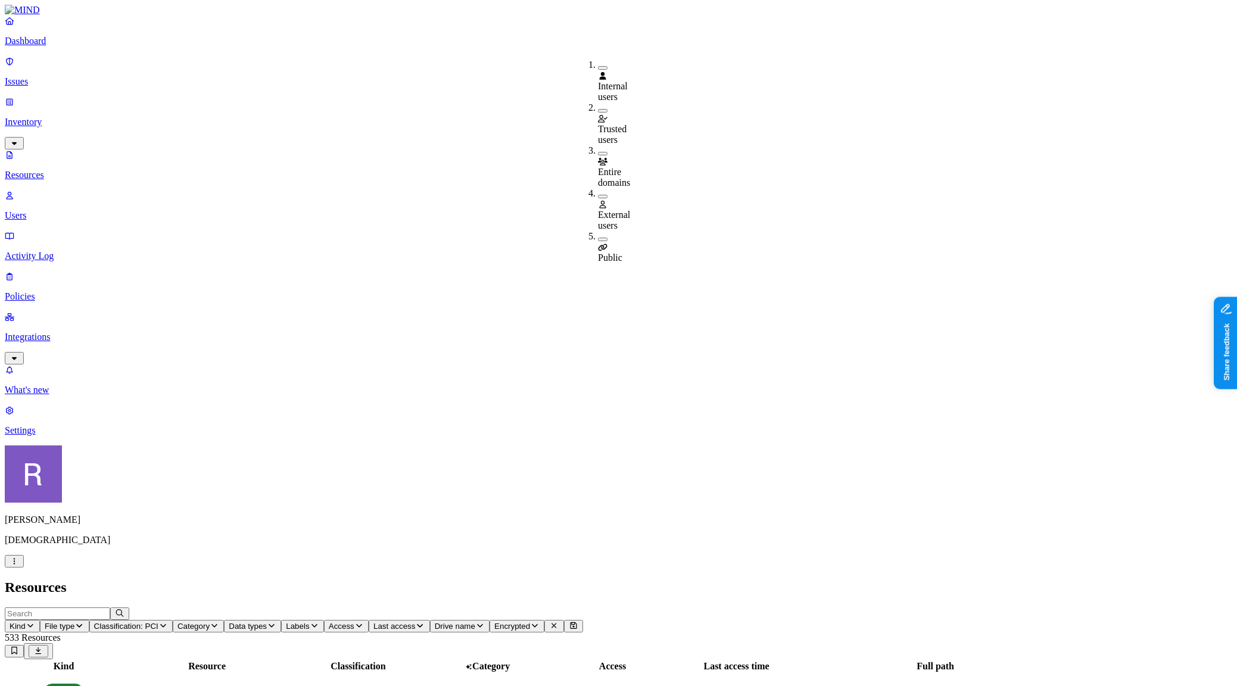
click at [158, 622] on span "Classification: PCI" at bounding box center [126, 626] width 64 height 9
click at [356, 93] on div "PCI" at bounding box center [356, 110] width 0 height 35
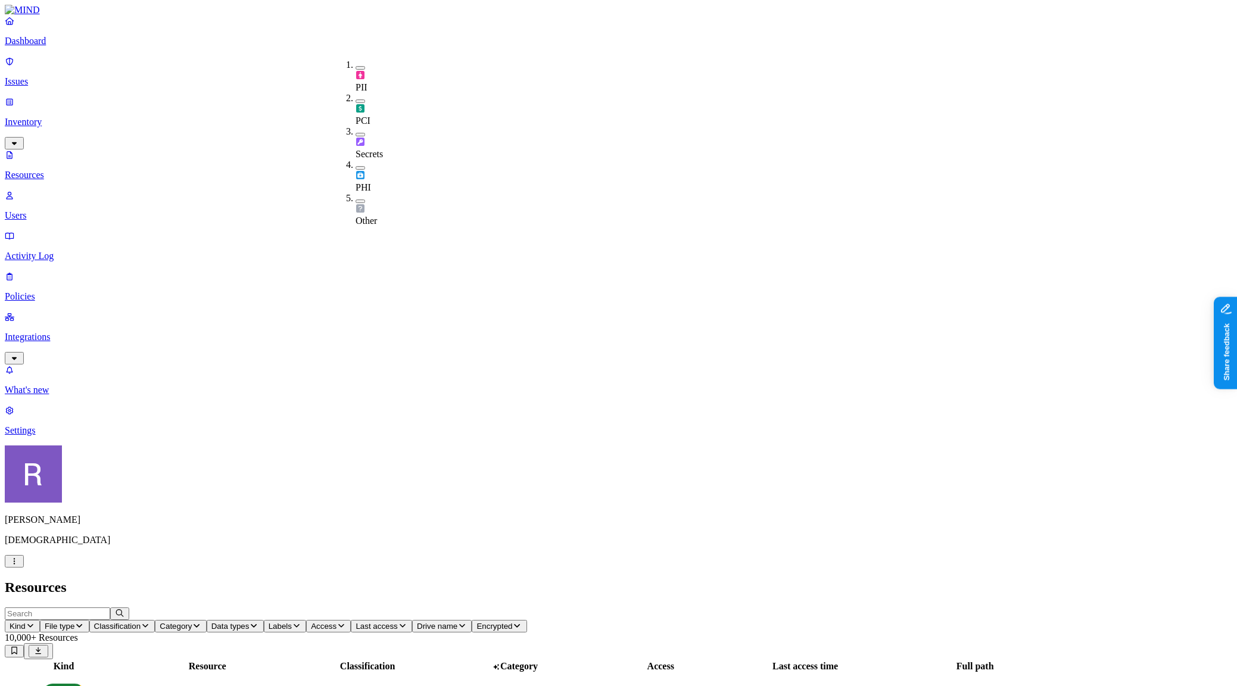
click at [66, 436] on p "Settings" at bounding box center [619, 430] width 1228 height 11
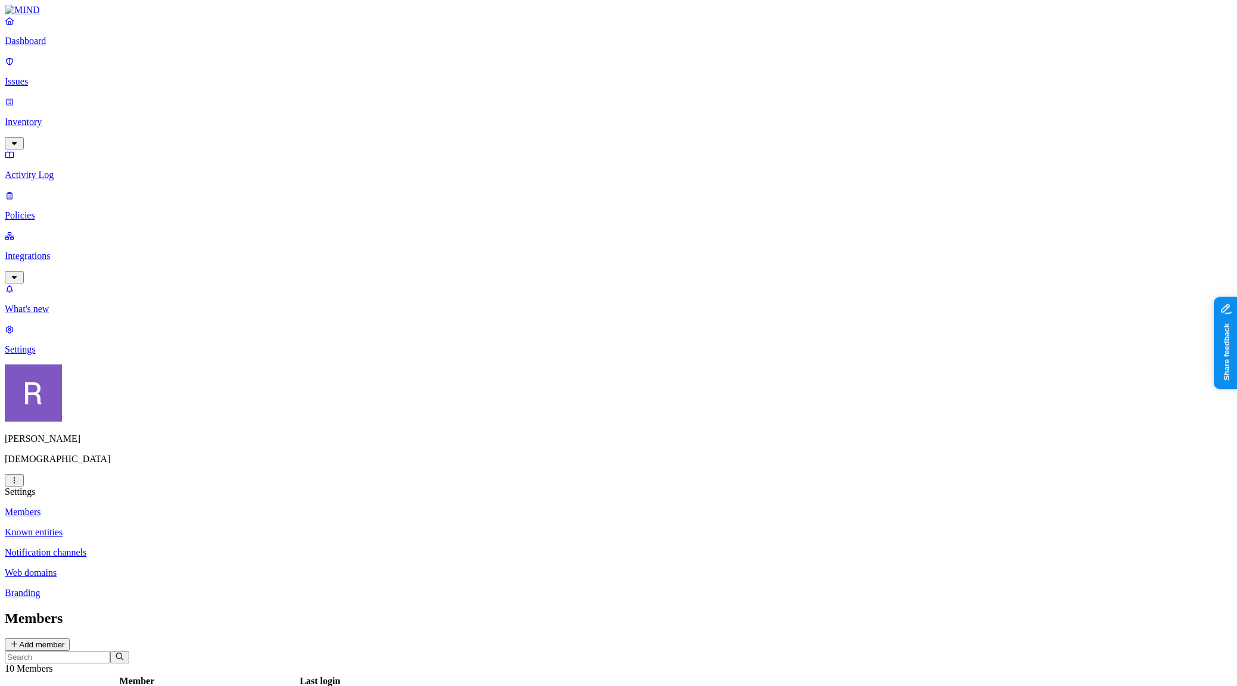
click at [180, 527] on p "Known entities" at bounding box center [619, 532] width 1228 height 11
click at [54, 46] on p "Dashboard" at bounding box center [619, 41] width 1228 height 11
